Goal: Task Accomplishment & Management: Use online tool/utility

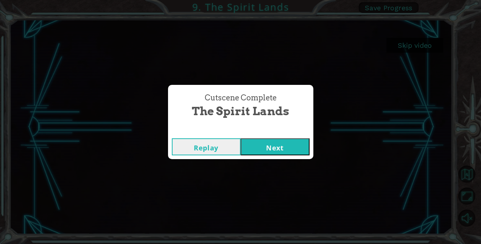
click at [251, 143] on button "Next" at bounding box center [275, 146] width 69 height 17
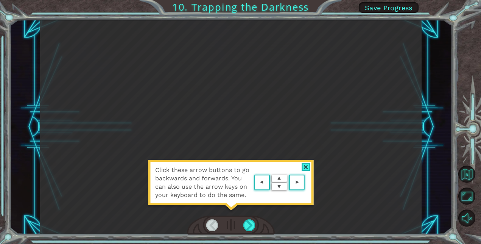
click at [307, 182] on area at bounding box center [307, 182] width 0 height 0
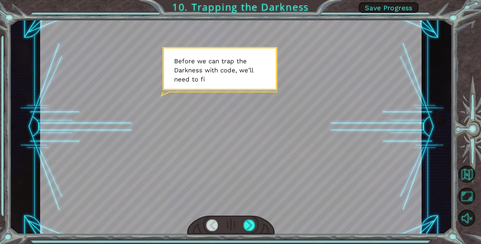
click at [203, 83] on div at bounding box center [230, 127] width 381 height 215
click at [251, 225] on div at bounding box center [249, 225] width 12 height 12
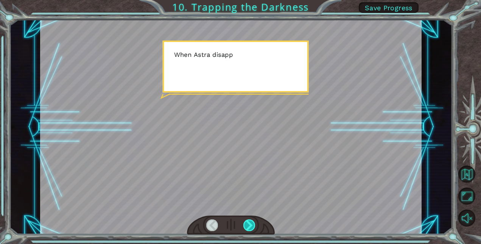
click at [251, 225] on div at bounding box center [249, 225] width 12 height 12
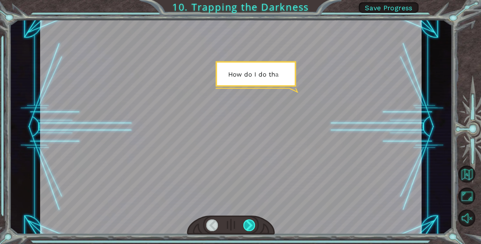
click at [251, 225] on div at bounding box center [249, 225] width 12 height 12
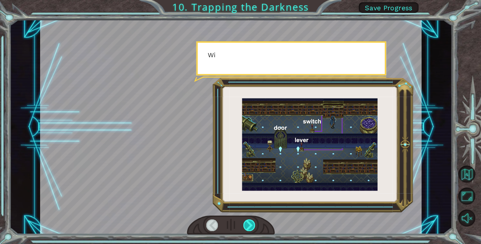
click at [251, 225] on div at bounding box center [249, 225] width 12 height 12
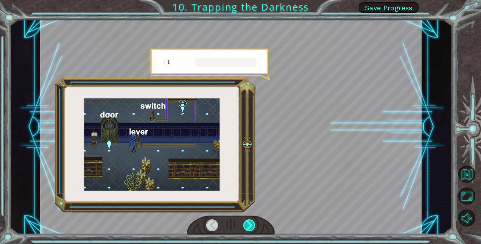
click at [251, 225] on div at bounding box center [249, 225] width 12 height 12
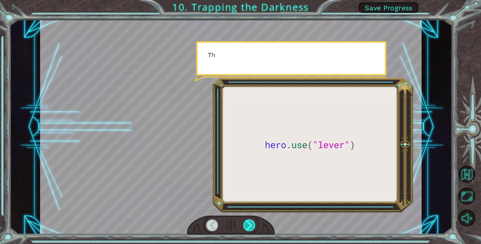
click at [251, 225] on div at bounding box center [249, 225] width 12 height 12
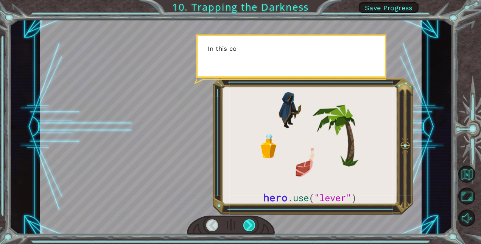
click at [251, 225] on div at bounding box center [249, 225] width 12 height 12
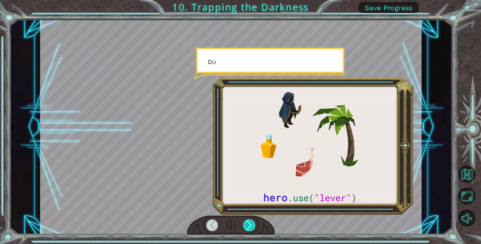
click at [251, 225] on div at bounding box center [249, 225] width 12 height 12
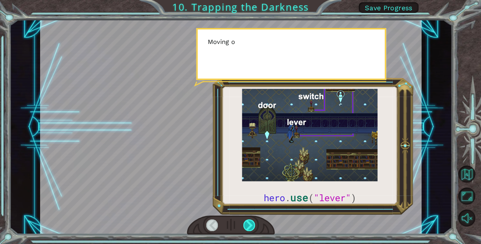
click at [251, 225] on div at bounding box center [249, 225] width 12 height 12
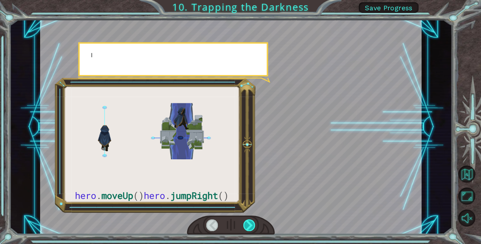
click at [251, 225] on div at bounding box center [249, 225] width 12 height 12
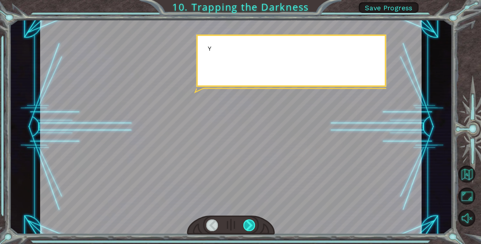
click at [251, 225] on div at bounding box center [249, 225] width 12 height 12
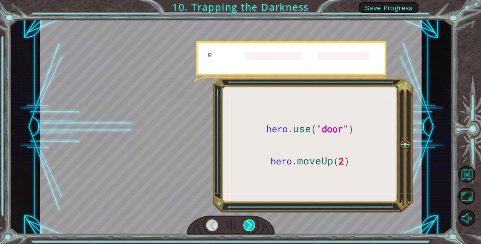
click at [251, 225] on div at bounding box center [249, 225] width 12 height 12
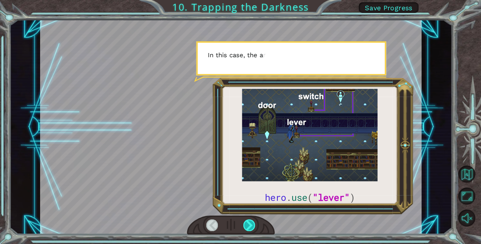
click at [251, 225] on div at bounding box center [249, 225] width 12 height 12
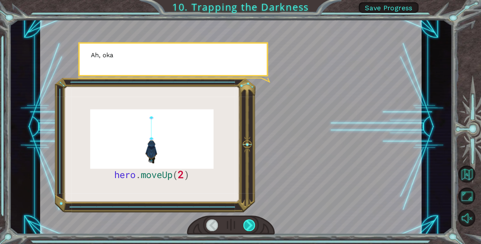
click at [251, 225] on div at bounding box center [249, 225] width 12 height 12
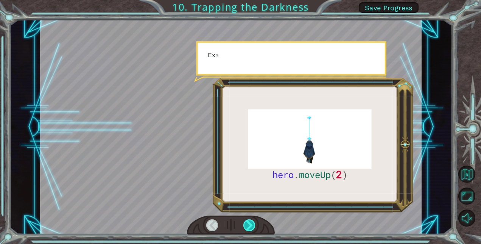
click at [251, 225] on div at bounding box center [249, 225] width 12 height 12
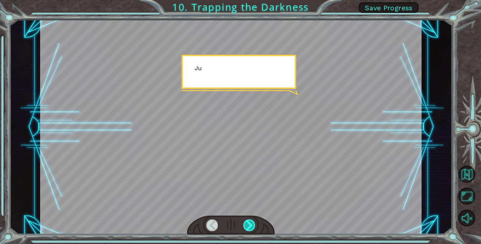
click at [251, 225] on div at bounding box center [249, 225] width 12 height 12
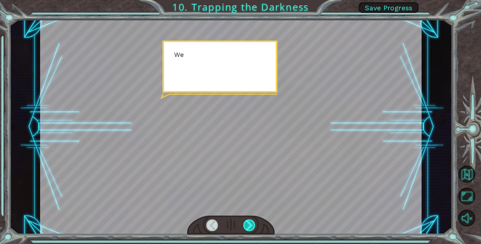
click at [251, 225] on div at bounding box center [249, 225] width 12 height 12
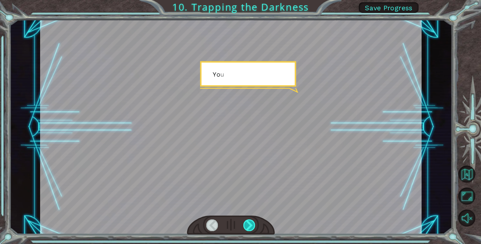
click at [251, 225] on div at bounding box center [249, 225] width 12 height 12
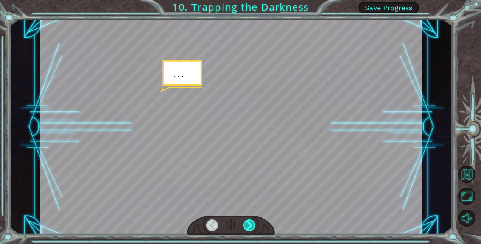
click at [251, 225] on div at bounding box center [249, 225] width 12 height 12
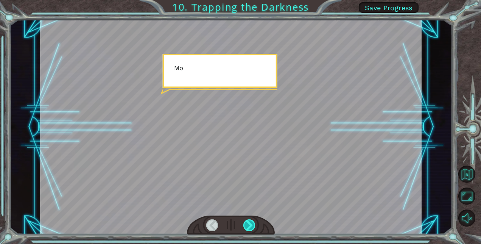
click at [251, 225] on div at bounding box center [249, 225] width 12 height 12
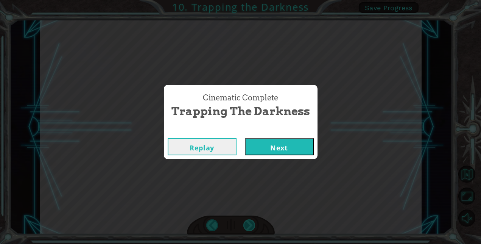
click at [251, 225] on div "Cinematic Complete Trapping the Darkness Replay Next" at bounding box center [240, 122] width 481 height 244
drag, startPoint x: 251, startPoint y: 225, endPoint x: 256, endPoint y: 144, distance: 81.1
click at [256, 144] on button "Next" at bounding box center [279, 146] width 69 height 17
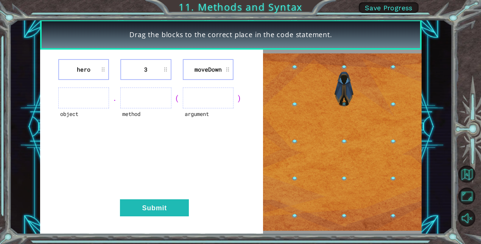
click at [99, 97] on ul at bounding box center [83, 97] width 51 height 21
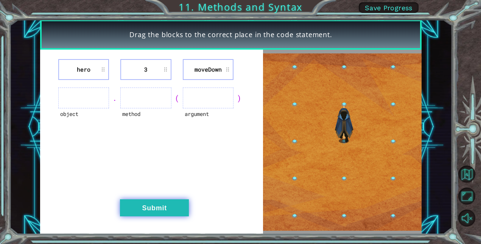
click at [160, 204] on button "Submit" at bounding box center [154, 207] width 69 height 17
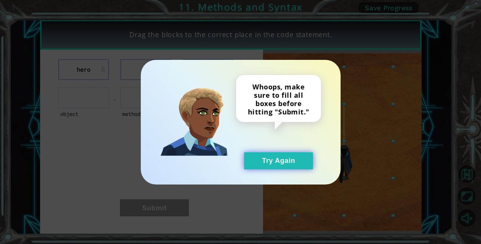
click at [260, 161] on button "Try Again" at bounding box center [278, 160] width 69 height 17
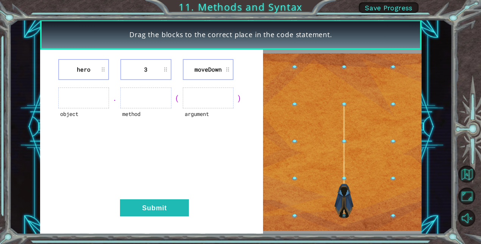
click at [72, 99] on ul at bounding box center [83, 97] width 51 height 21
click at [98, 72] on li "hero" at bounding box center [83, 69] width 51 height 21
click at [100, 69] on li "hero" at bounding box center [83, 69] width 51 height 21
drag, startPoint x: 100, startPoint y: 69, endPoint x: 82, endPoint y: 91, distance: 28.5
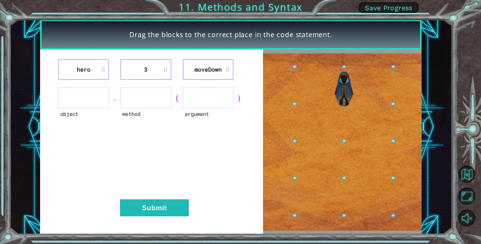
click at [92, 113] on div "hero 3 [GEOGRAPHIC_DATA] object . method ( argument ) Submit" at bounding box center [151, 142] width 223 height 184
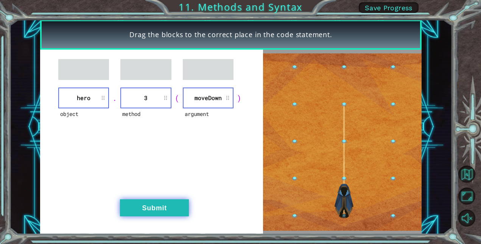
click at [168, 203] on button "Submit" at bounding box center [154, 207] width 69 height 17
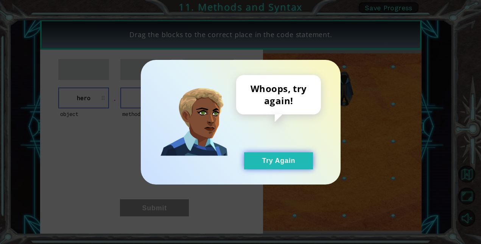
click at [298, 153] on button "Try Again" at bounding box center [278, 160] width 69 height 17
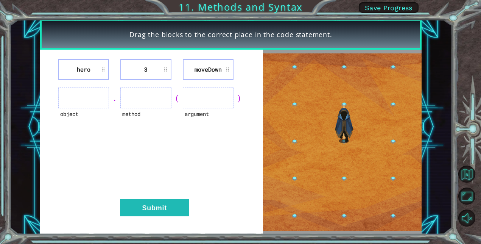
click at [168, 74] on li "3" at bounding box center [145, 69] width 51 height 21
click at [95, 70] on li "hero" at bounding box center [83, 69] width 51 height 21
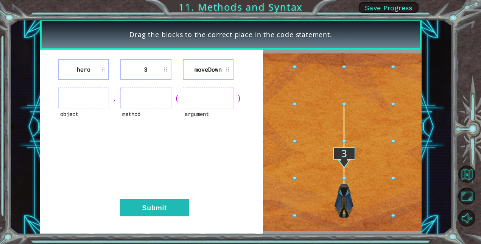
click at [103, 72] on li "hero" at bounding box center [83, 69] width 51 height 21
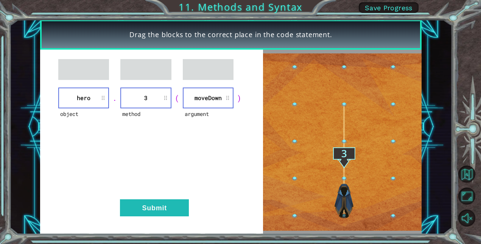
click at [163, 195] on div "object hero . method 3 ( argument [GEOGRAPHIC_DATA] ) Submit" at bounding box center [151, 142] width 223 height 184
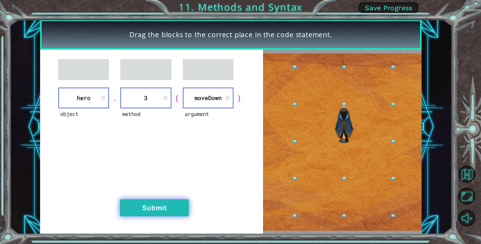
click at [165, 202] on button "Submit" at bounding box center [154, 207] width 69 height 17
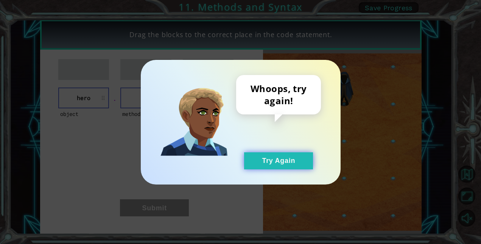
click at [265, 166] on button "Try Again" at bounding box center [278, 160] width 69 height 17
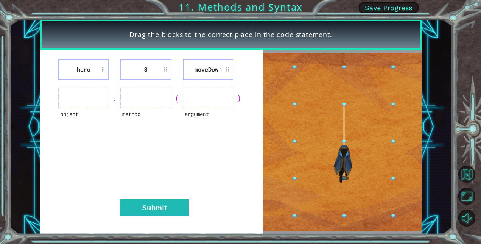
click at [160, 71] on li "3" at bounding box center [145, 69] width 51 height 21
click at [140, 98] on ul at bounding box center [145, 97] width 51 height 21
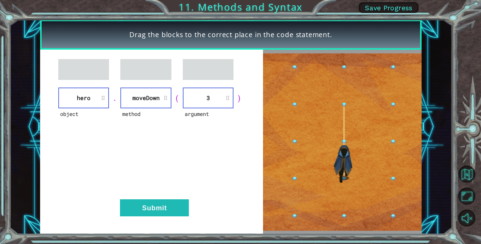
click at [173, 217] on div "object hero . method [GEOGRAPHIC_DATA] ( argument 3 ) Submit" at bounding box center [151, 142] width 223 height 184
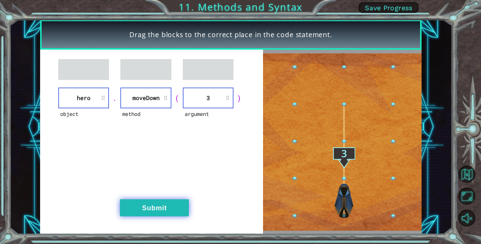
click at [170, 212] on button "Submit" at bounding box center [154, 207] width 69 height 17
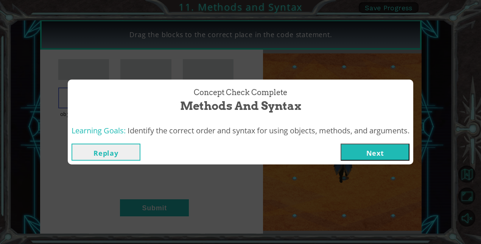
click at [358, 157] on button "Next" at bounding box center [375, 151] width 69 height 17
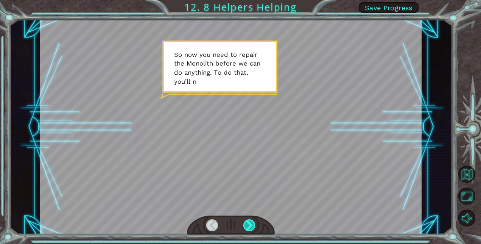
click at [245, 221] on div at bounding box center [249, 225] width 12 height 12
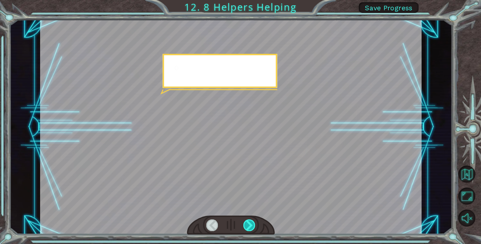
click at [245, 221] on div at bounding box center [249, 225] width 12 height 12
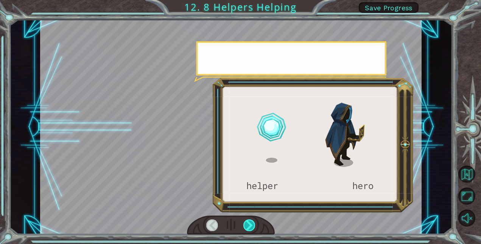
click at [245, 221] on div at bounding box center [249, 225] width 12 height 12
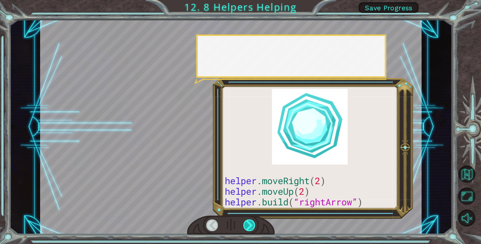
click at [245, 221] on div at bounding box center [249, 225] width 12 height 12
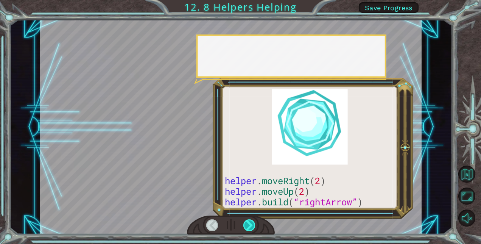
click at [245, 221] on div at bounding box center [249, 225] width 12 height 12
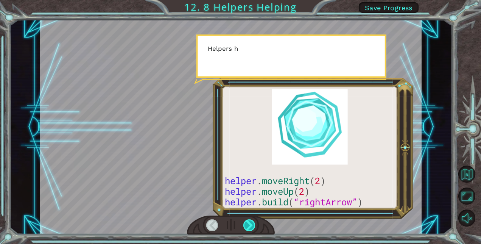
click at [245, 221] on div at bounding box center [249, 225] width 12 height 12
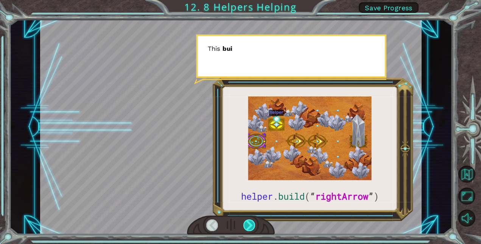
click at [245, 221] on div at bounding box center [249, 225] width 12 height 12
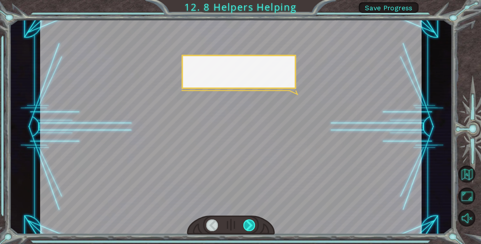
click at [245, 221] on div at bounding box center [249, 225] width 12 height 12
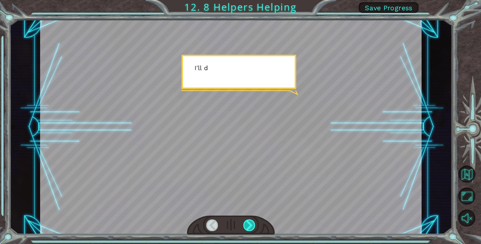
click at [245, 221] on div at bounding box center [249, 225] width 12 height 12
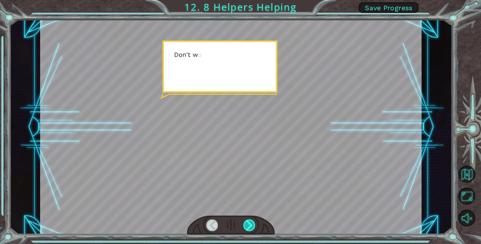
click at [245, 221] on div at bounding box center [249, 225] width 12 height 12
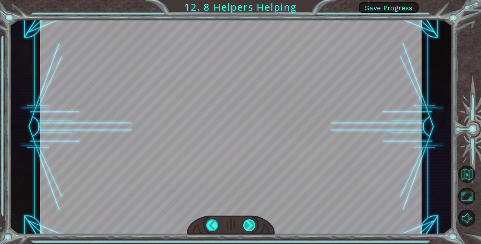
click at [245, 0] on div "helper . build ( “ rightArrow ” ) S o n o w y o u n e e d t o r e p a i r t h e…" at bounding box center [240, 0] width 481 height 0
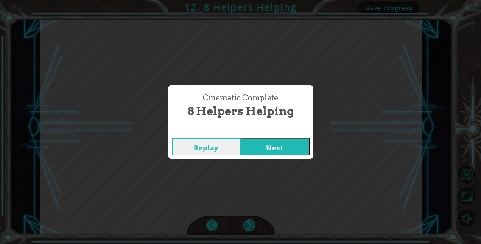
click at [245, 221] on div "Cinematic Complete 8 Helpers Helping Replay Next" at bounding box center [240, 122] width 481 height 244
drag, startPoint x: 245, startPoint y: 221, endPoint x: 252, endPoint y: 148, distance: 73.8
click at [252, 148] on button "Next" at bounding box center [275, 146] width 69 height 17
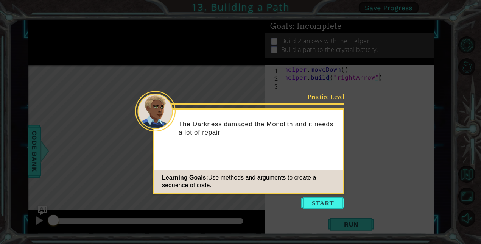
click at [330, 211] on icon at bounding box center [240, 122] width 481 height 244
click at [327, 209] on button "Start" at bounding box center [322, 203] width 43 height 12
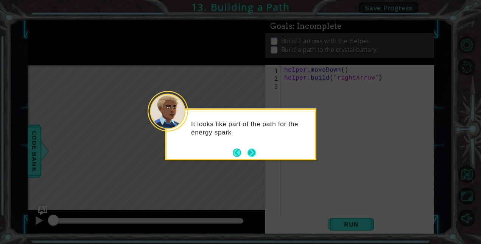
click at [248, 153] on button "Next" at bounding box center [252, 152] width 8 height 8
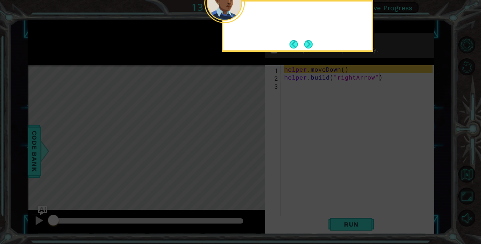
click at [247, 153] on icon at bounding box center [240, 36] width 481 height 414
click at [301, 42] on button "Back" at bounding box center [297, 44] width 15 height 8
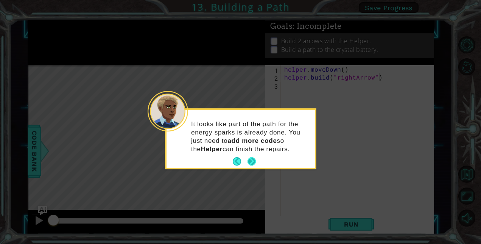
click at [256, 163] on button "Next" at bounding box center [252, 161] width 8 height 8
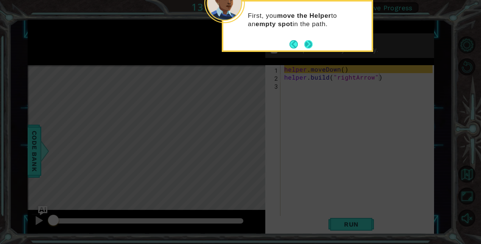
click at [304, 45] on button "Next" at bounding box center [308, 44] width 8 height 8
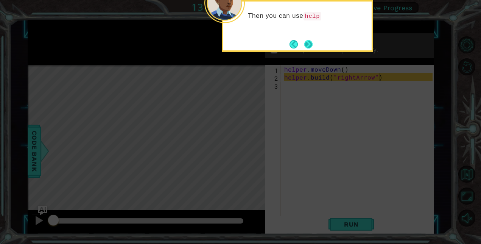
click at [308, 48] on button "Next" at bounding box center [308, 44] width 8 height 8
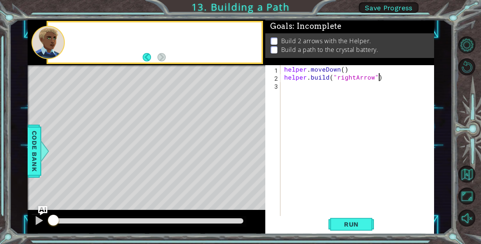
click at [308, 49] on p "Build a path to the crystal battery." at bounding box center [329, 49] width 97 height 8
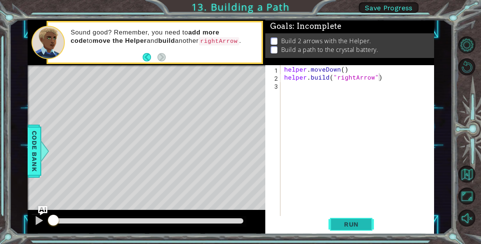
click at [337, 225] on span "Run" at bounding box center [351, 224] width 30 height 8
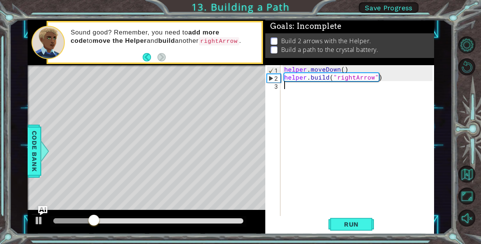
click at [308, 100] on div "helper . moveDown ( ) helper . build ( "rightArrow" )" at bounding box center [360, 148] width 154 height 167
click at [33, 160] on span "Code Bank" at bounding box center [34, 151] width 12 height 46
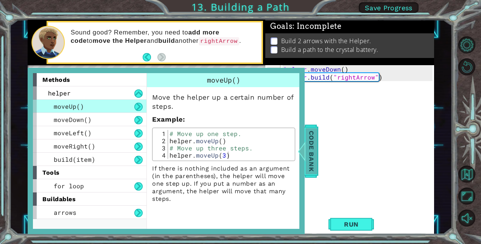
click at [311, 164] on span "Code Bank" at bounding box center [311, 151] width 12 height 46
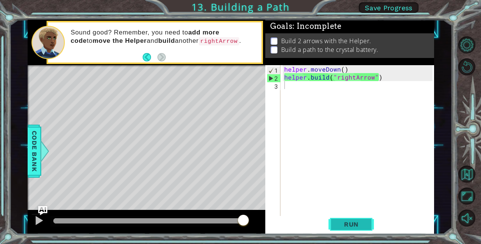
click at [342, 226] on span "Run" at bounding box center [351, 224] width 30 height 8
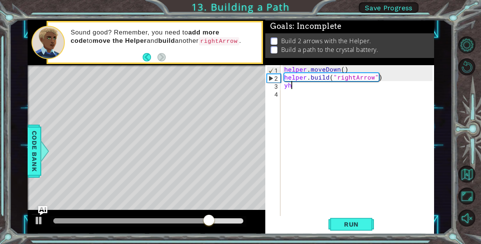
type textarea "y"
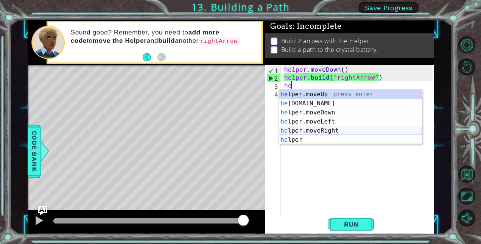
click at [331, 130] on div "he lper.moveUp press enter he [DOMAIN_NAME] press enter he lper.moveDown press …" at bounding box center [350, 126] width 143 height 73
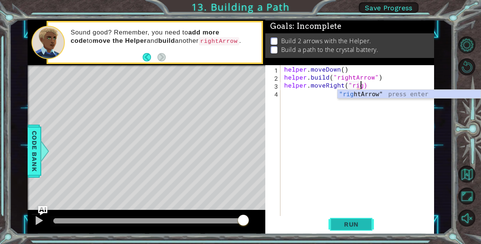
scroll to position [0, 5]
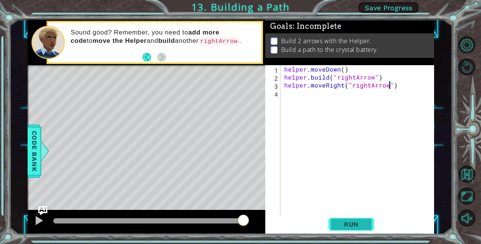
type textarea "helper.moveRight("rightArrow")"
click at [345, 231] on button "Run" at bounding box center [350, 224] width 45 height 17
